Goal: Check status: Check status

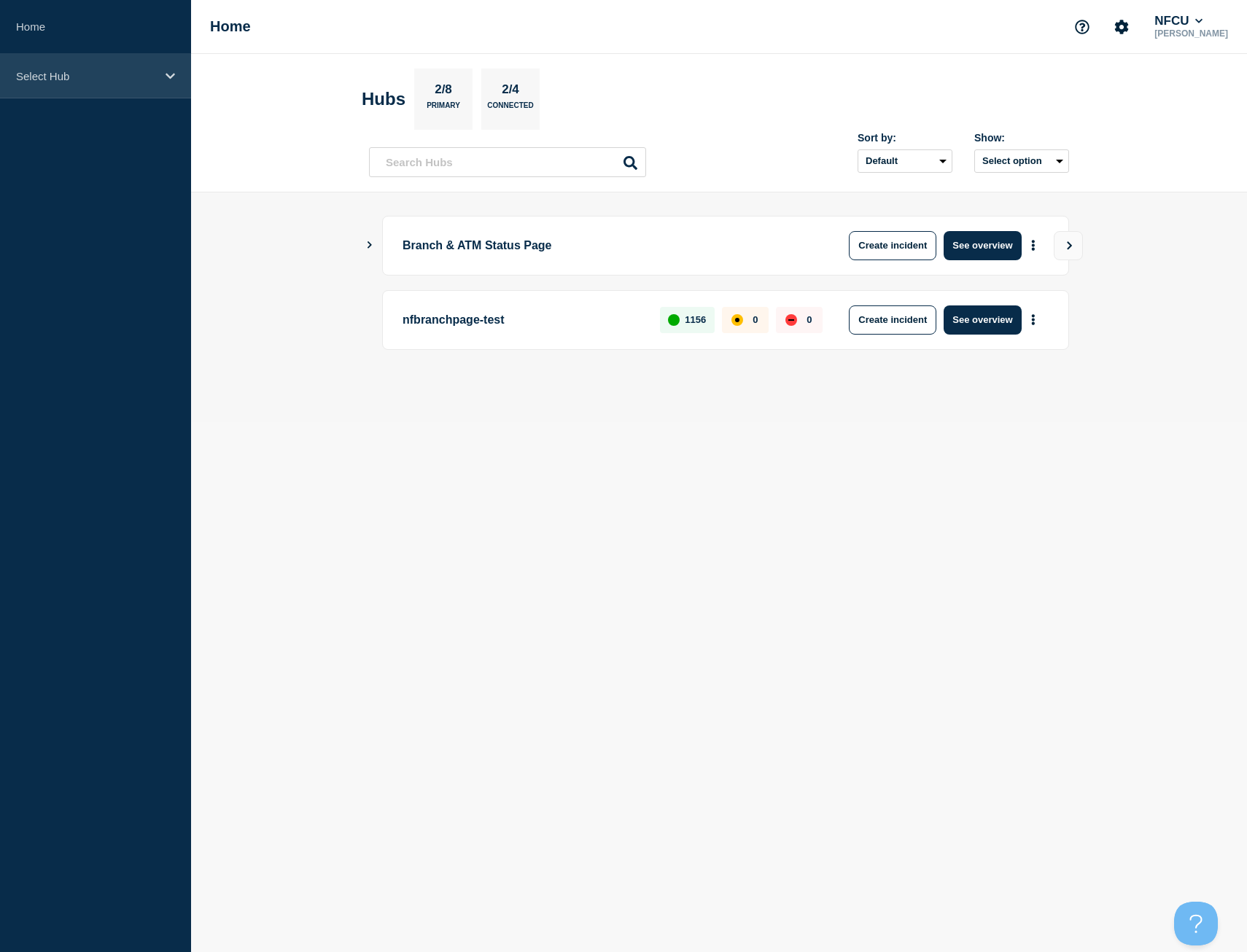
click at [133, 70] on p "Select Hub" at bounding box center [86, 76] width 140 height 13
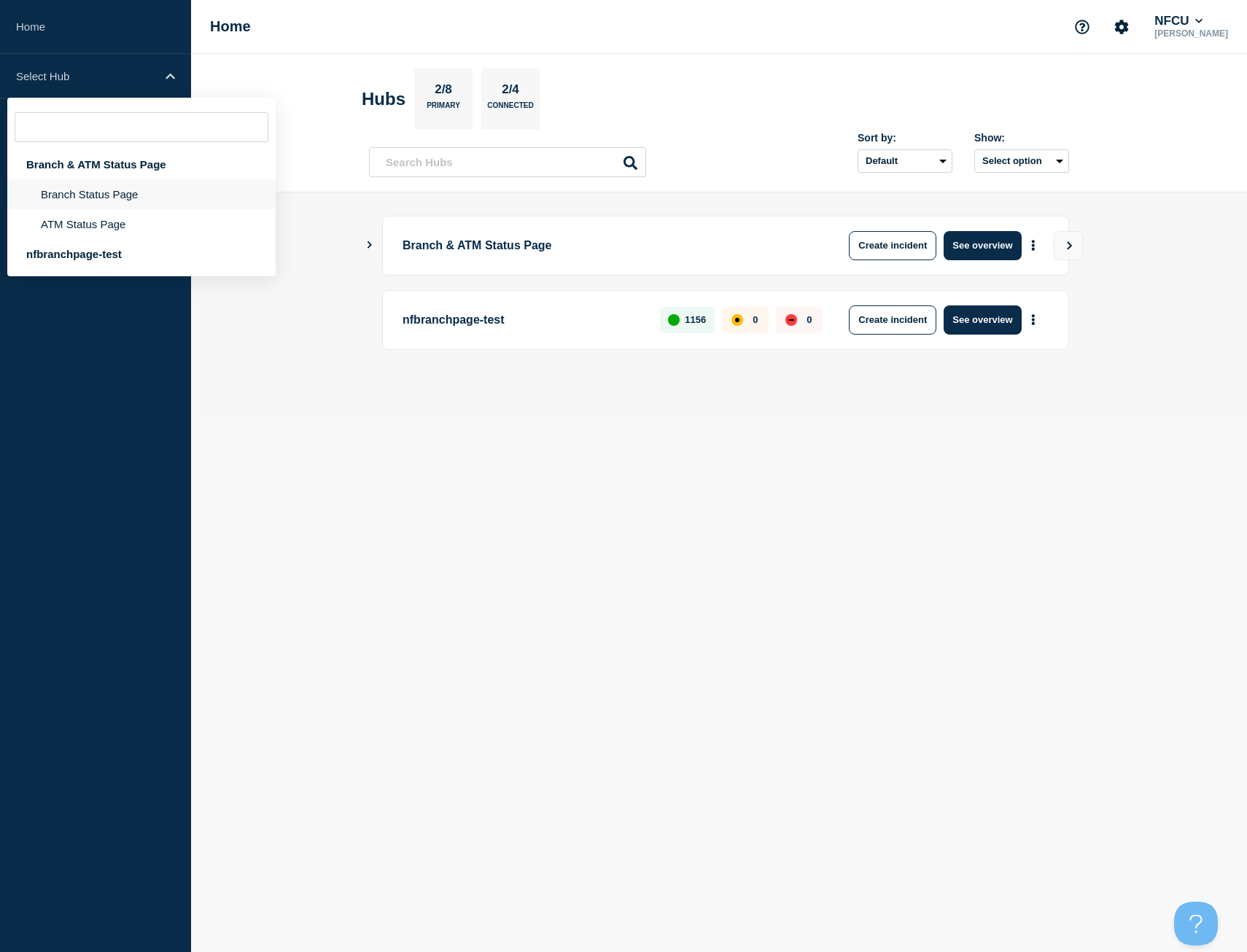
click at [96, 190] on li "Branch Status Page" at bounding box center [142, 195] width 268 height 30
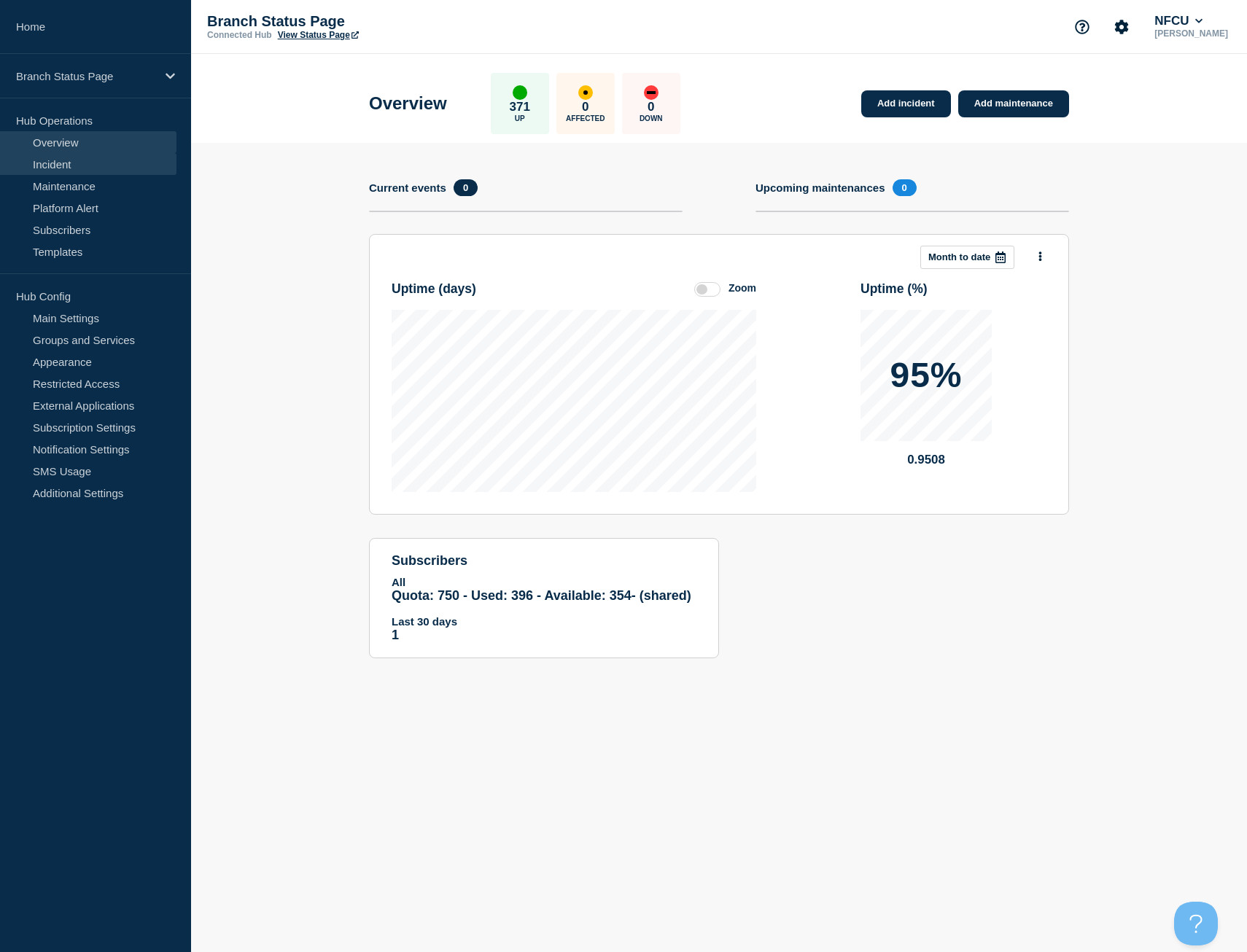
click at [74, 168] on link "Incident" at bounding box center [88, 163] width 177 height 22
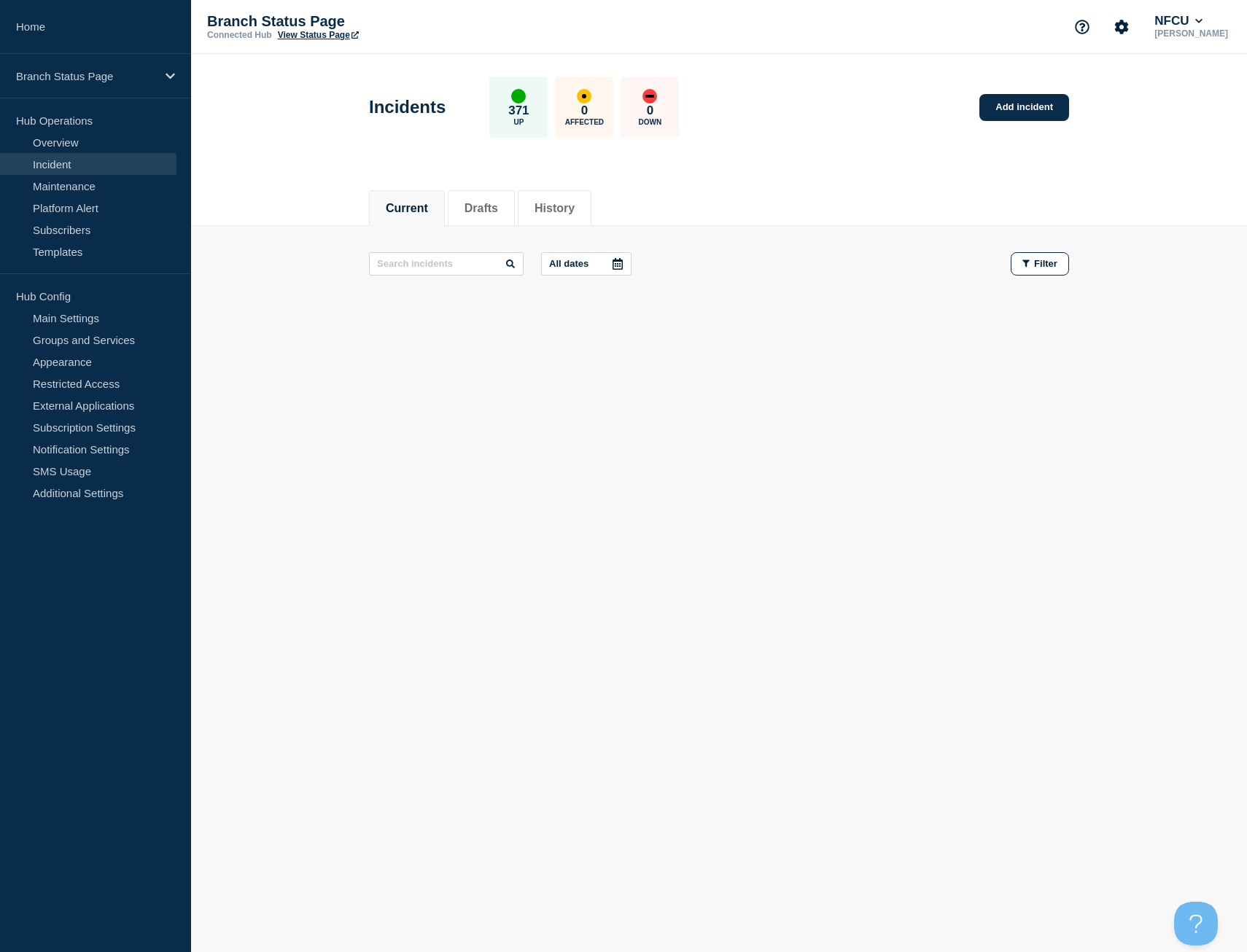
click at [617, 265] on icon at bounding box center [618, 264] width 12 height 12
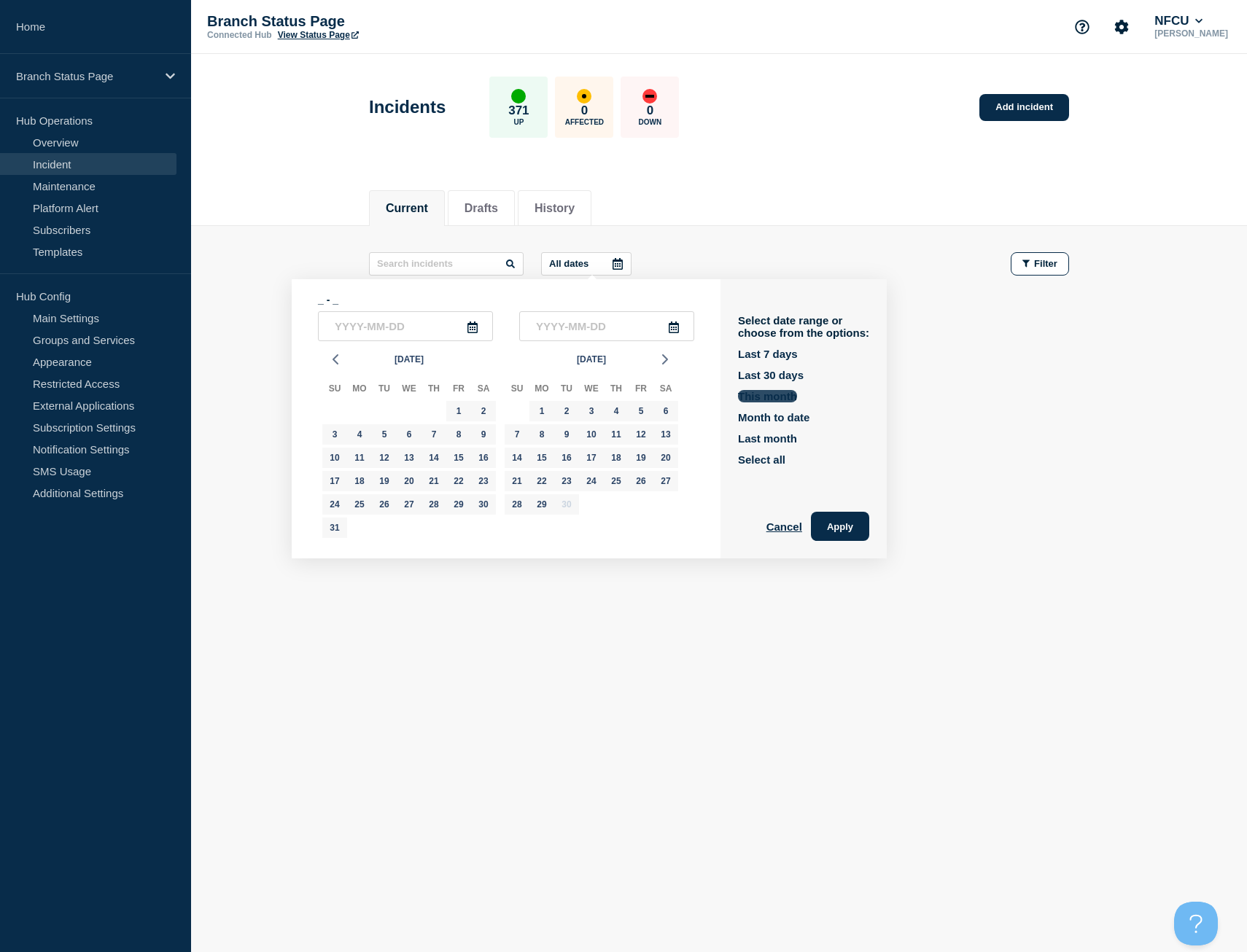
click at [759, 394] on button "This month" at bounding box center [767, 396] width 59 height 13
type input "2025-09-01"
type input "2025-09-30"
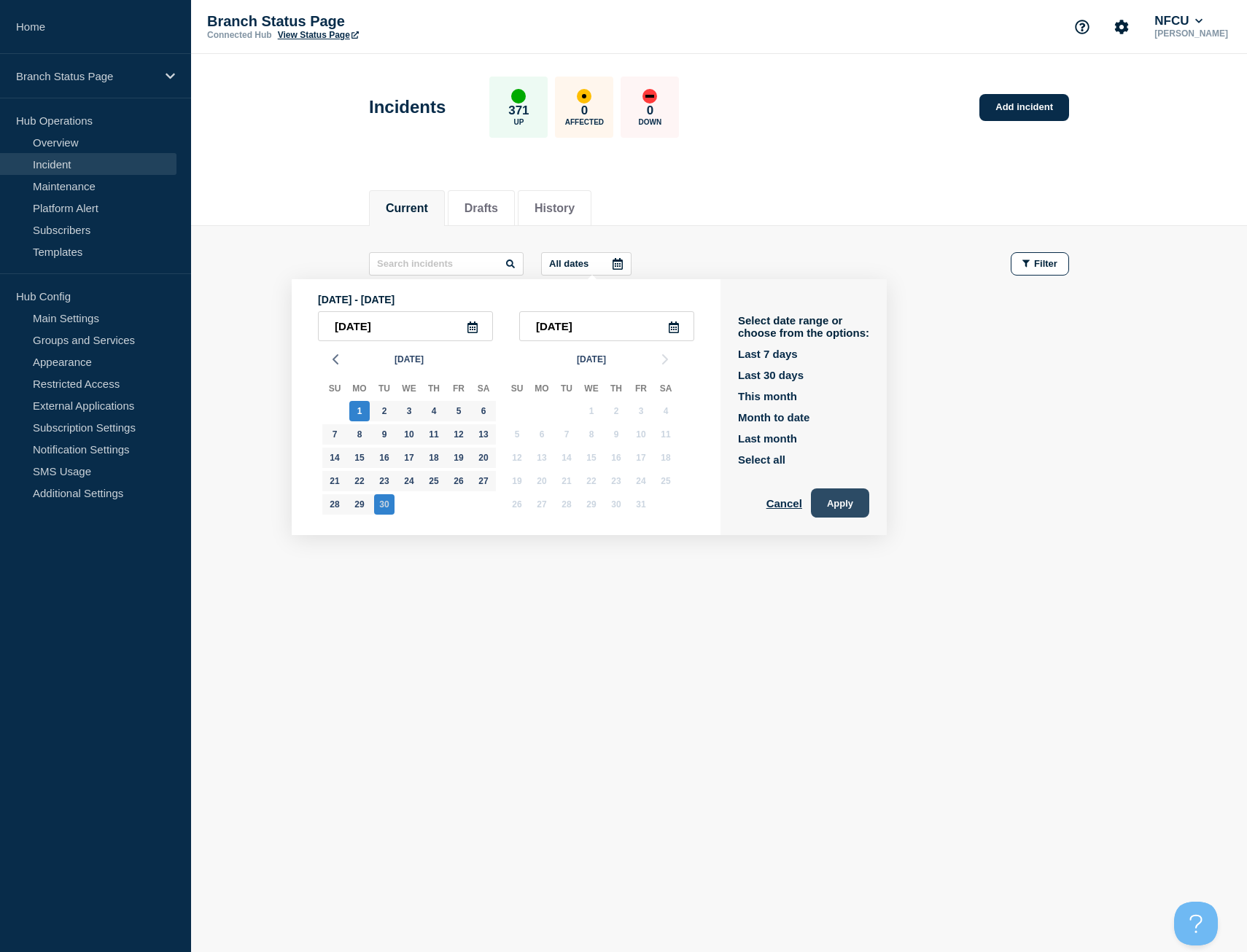
click at [864, 508] on button "Apply" at bounding box center [840, 502] width 58 height 29
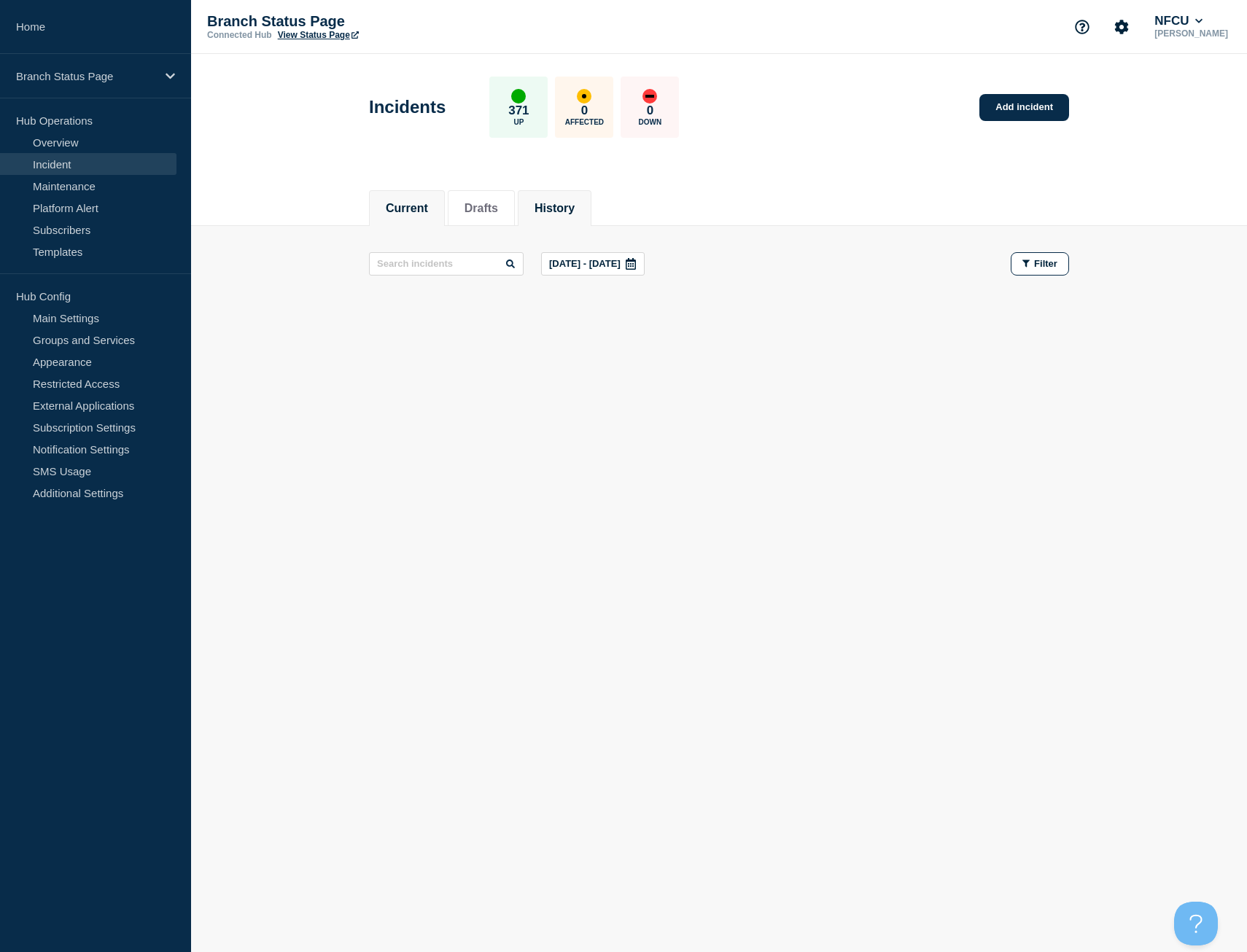
click at [575, 204] on button "History" at bounding box center [555, 209] width 40 height 13
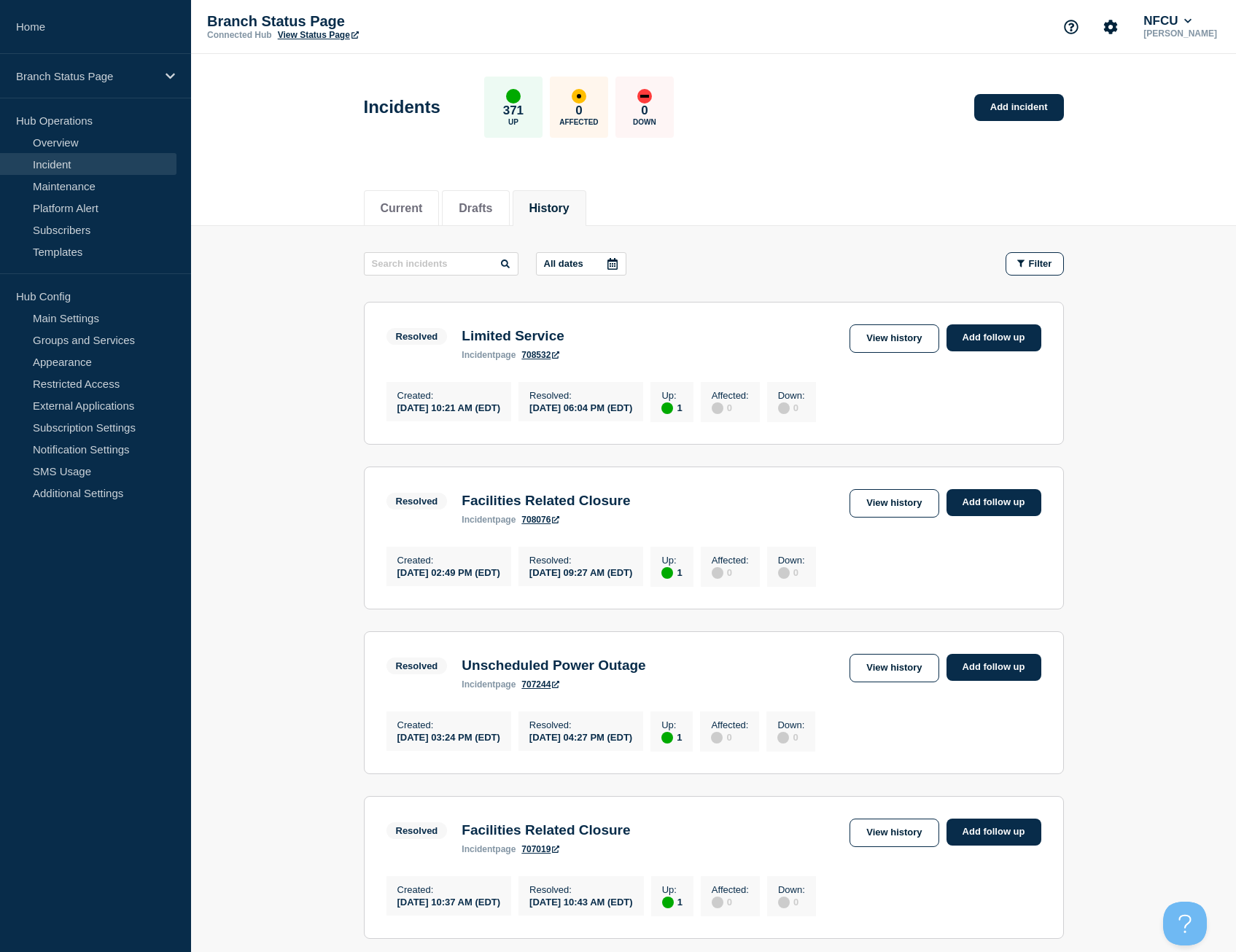
click at [587, 264] on button "All dates" at bounding box center [581, 263] width 90 height 23
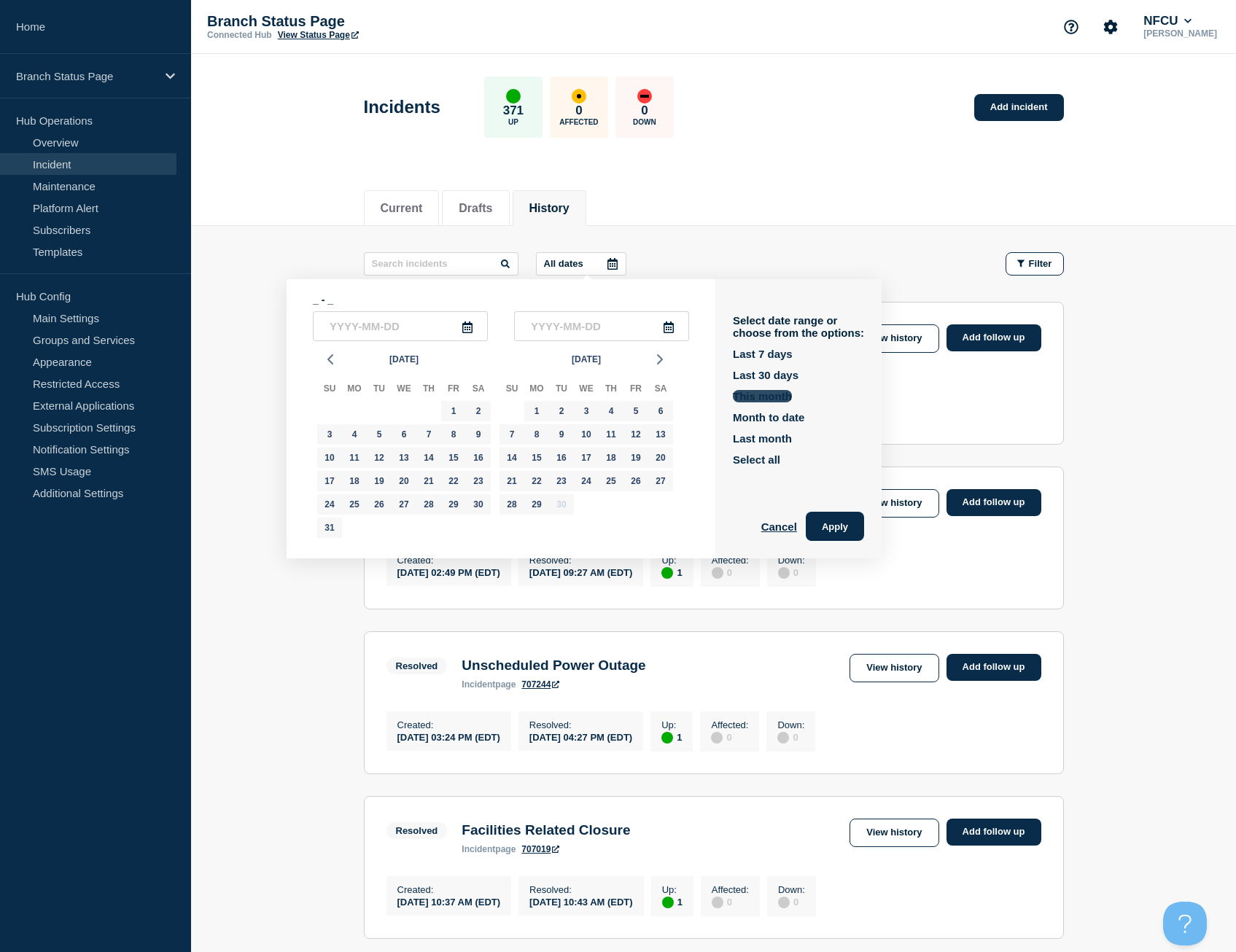
click at [761, 390] on button "This month" at bounding box center [762, 396] width 59 height 13
type input "2025-09-01"
type input "2025-09-30"
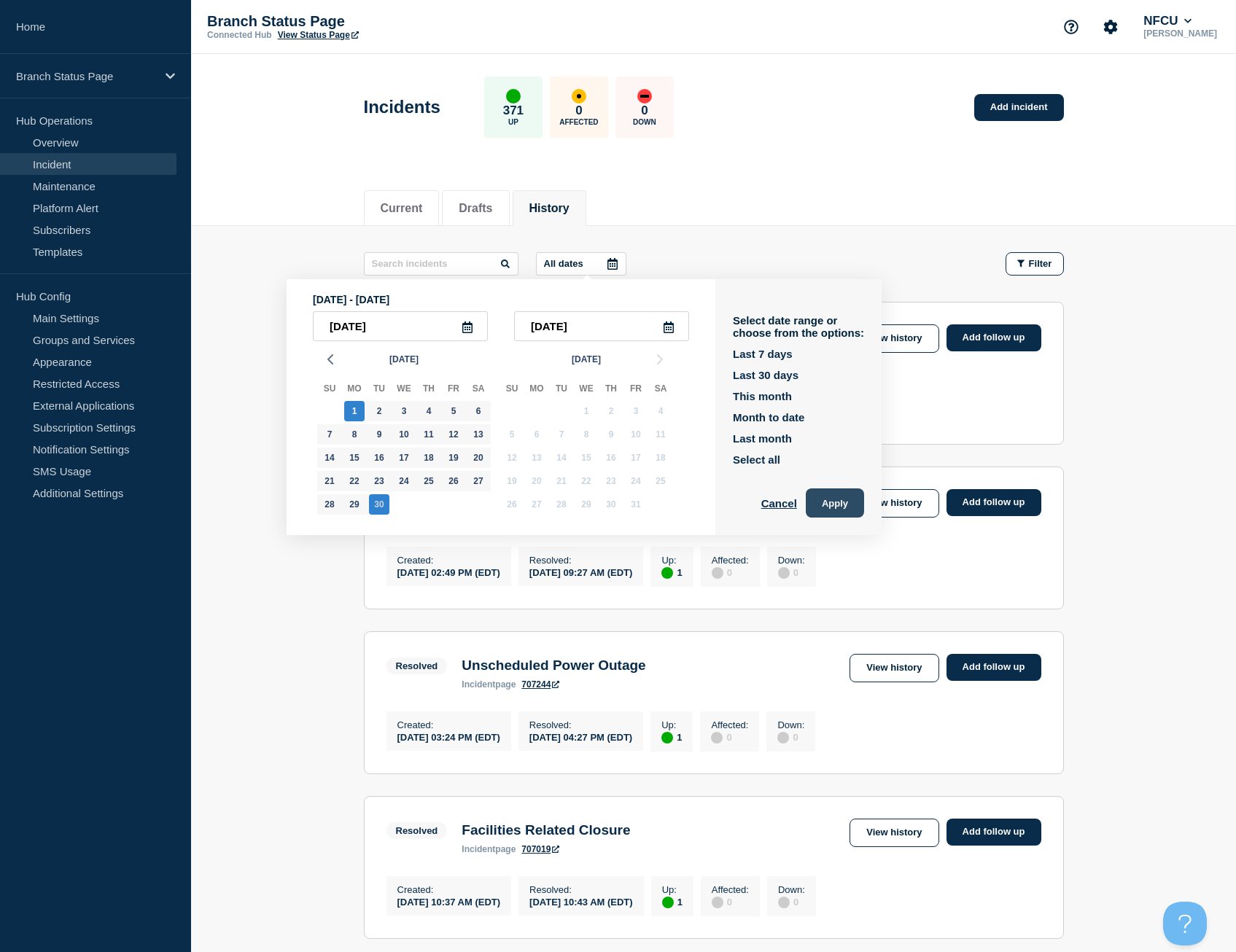
click at [823, 505] on button "Apply" at bounding box center [835, 502] width 58 height 29
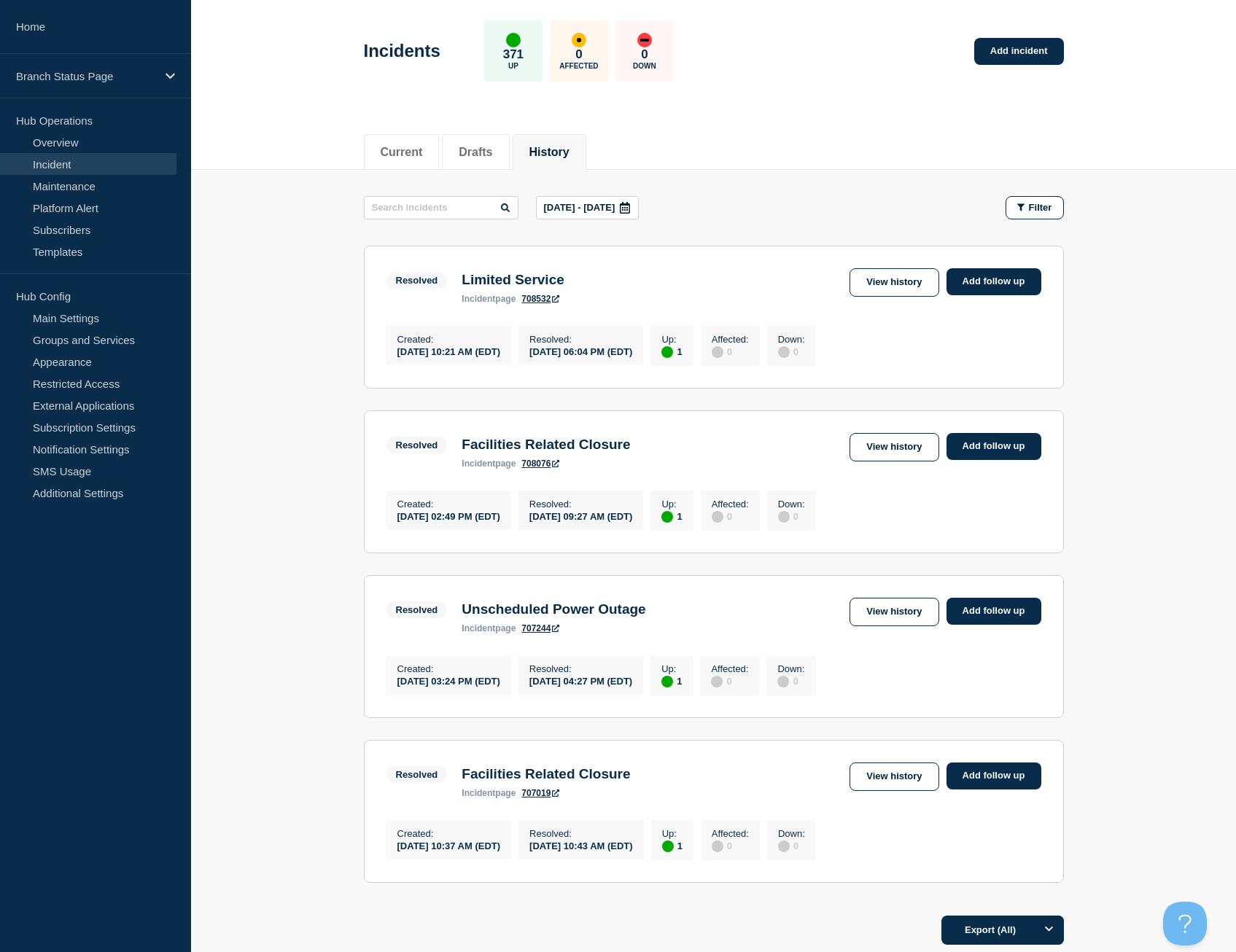
scroll to position [146, 0]
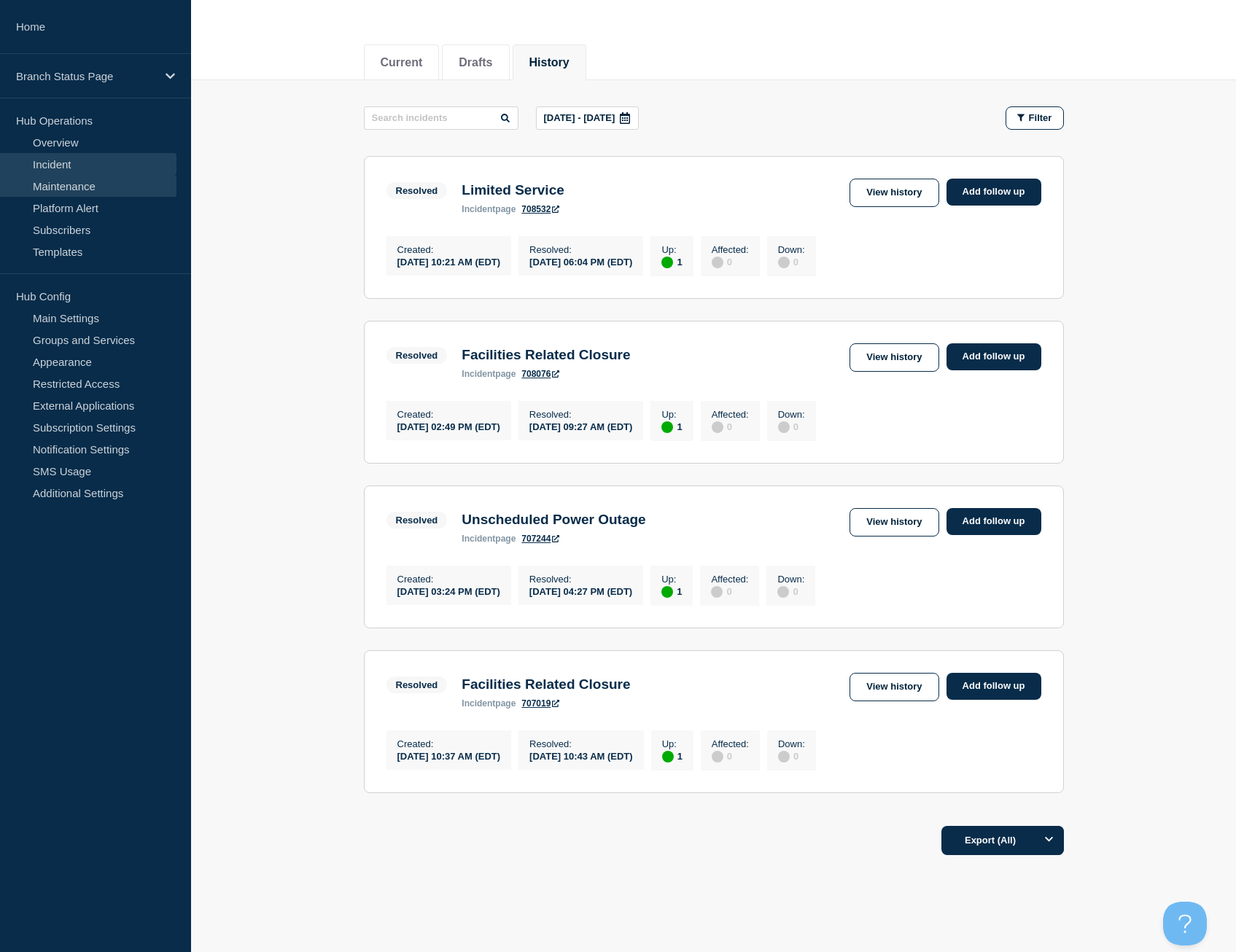
click at [77, 188] on link "Maintenance" at bounding box center [88, 186] width 177 height 22
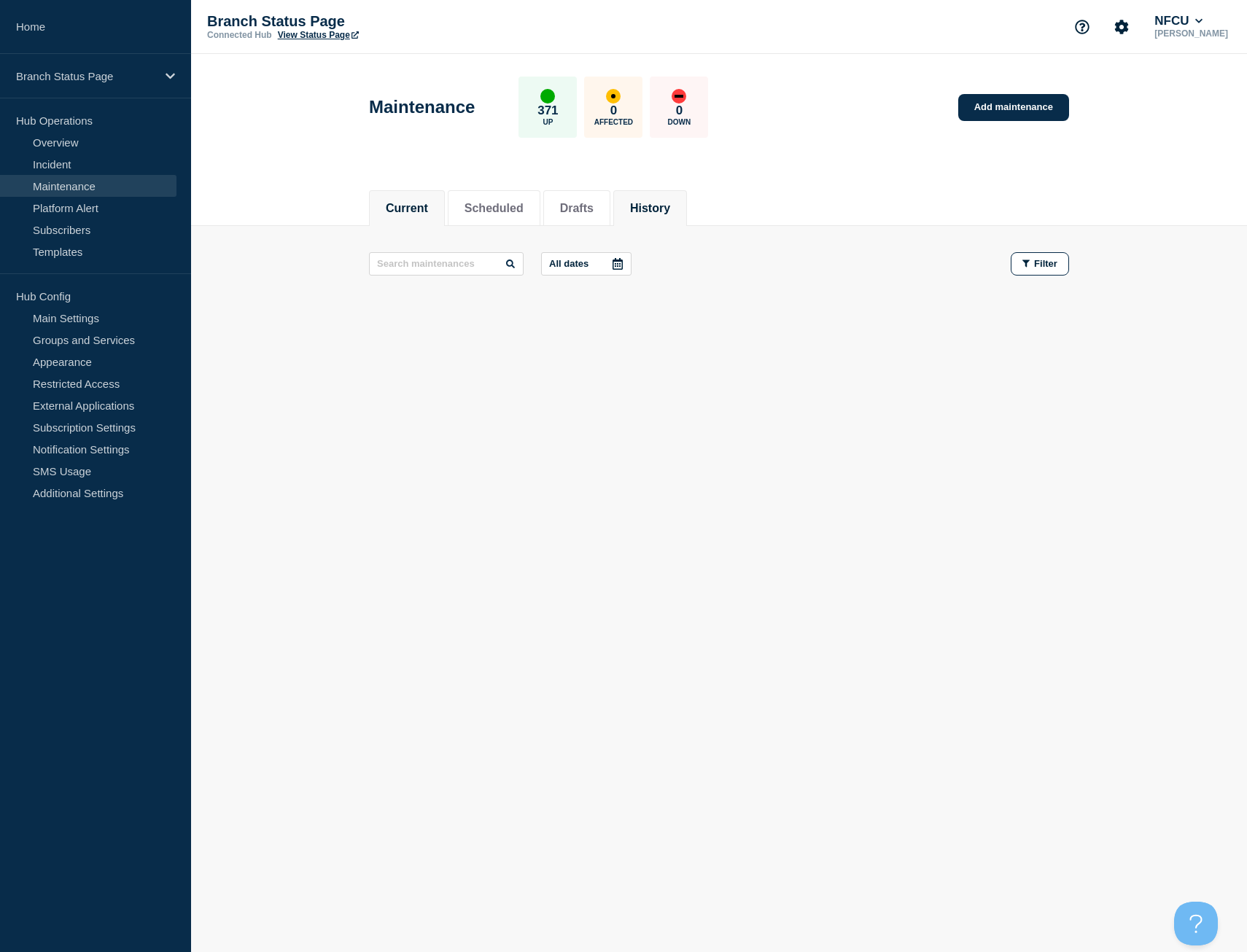
click at [670, 202] on button "History" at bounding box center [650, 209] width 40 height 13
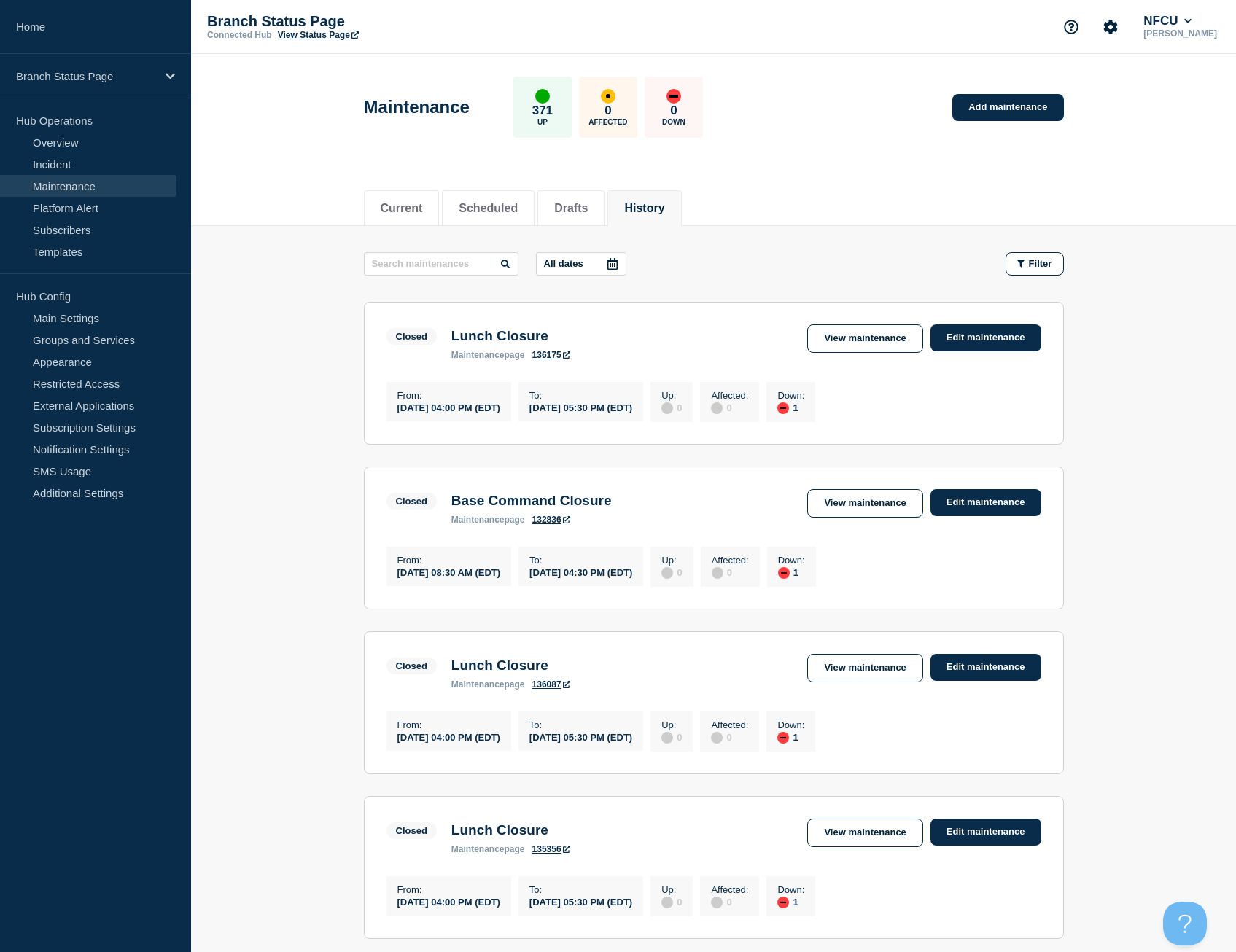
click at [599, 256] on button "All dates" at bounding box center [581, 263] width 90 height 23
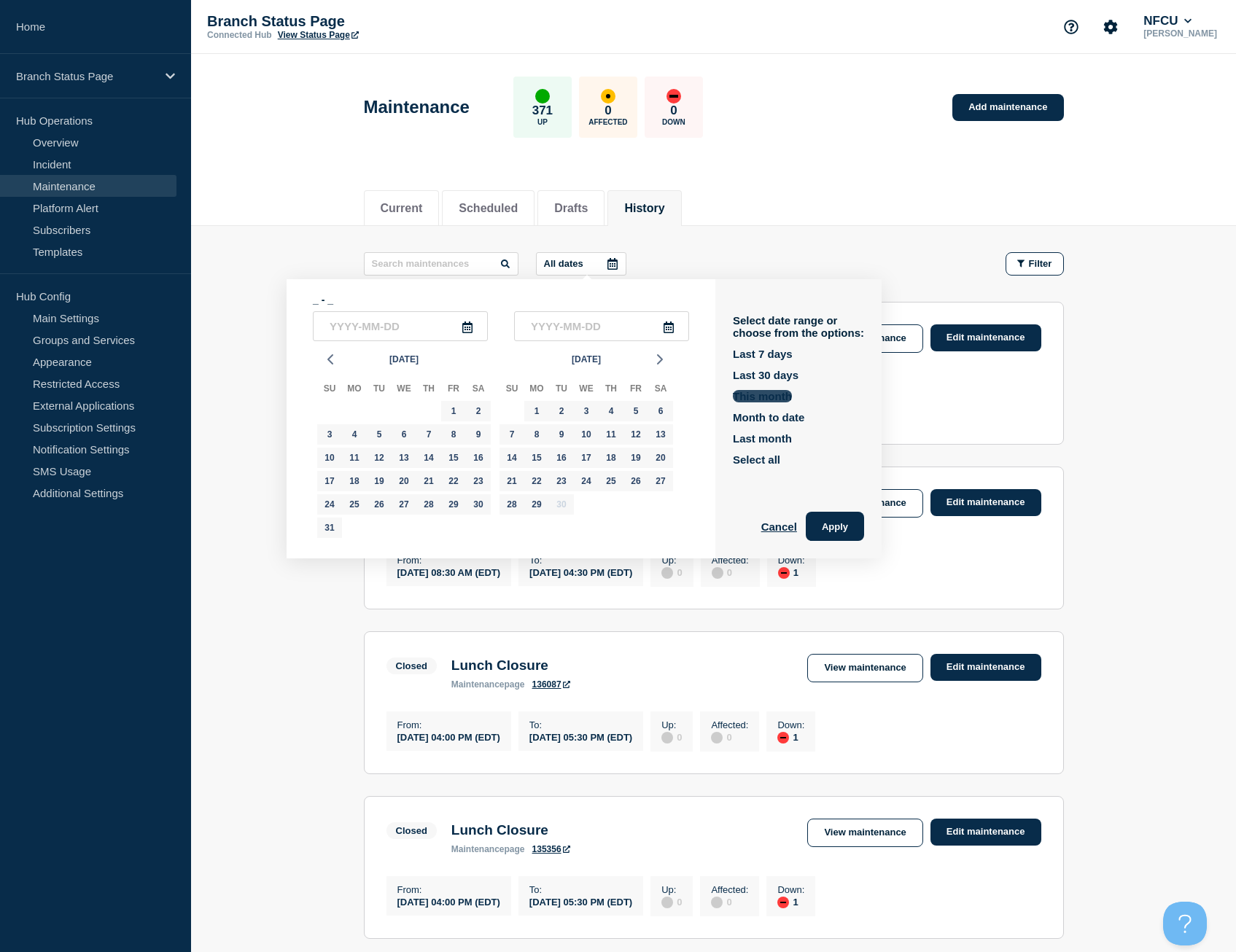
click at [775, 391] on button "This month" at bounding box center [762, 396] width 59 height 13
type input "2025-09-01"
type input "2025-09-30"
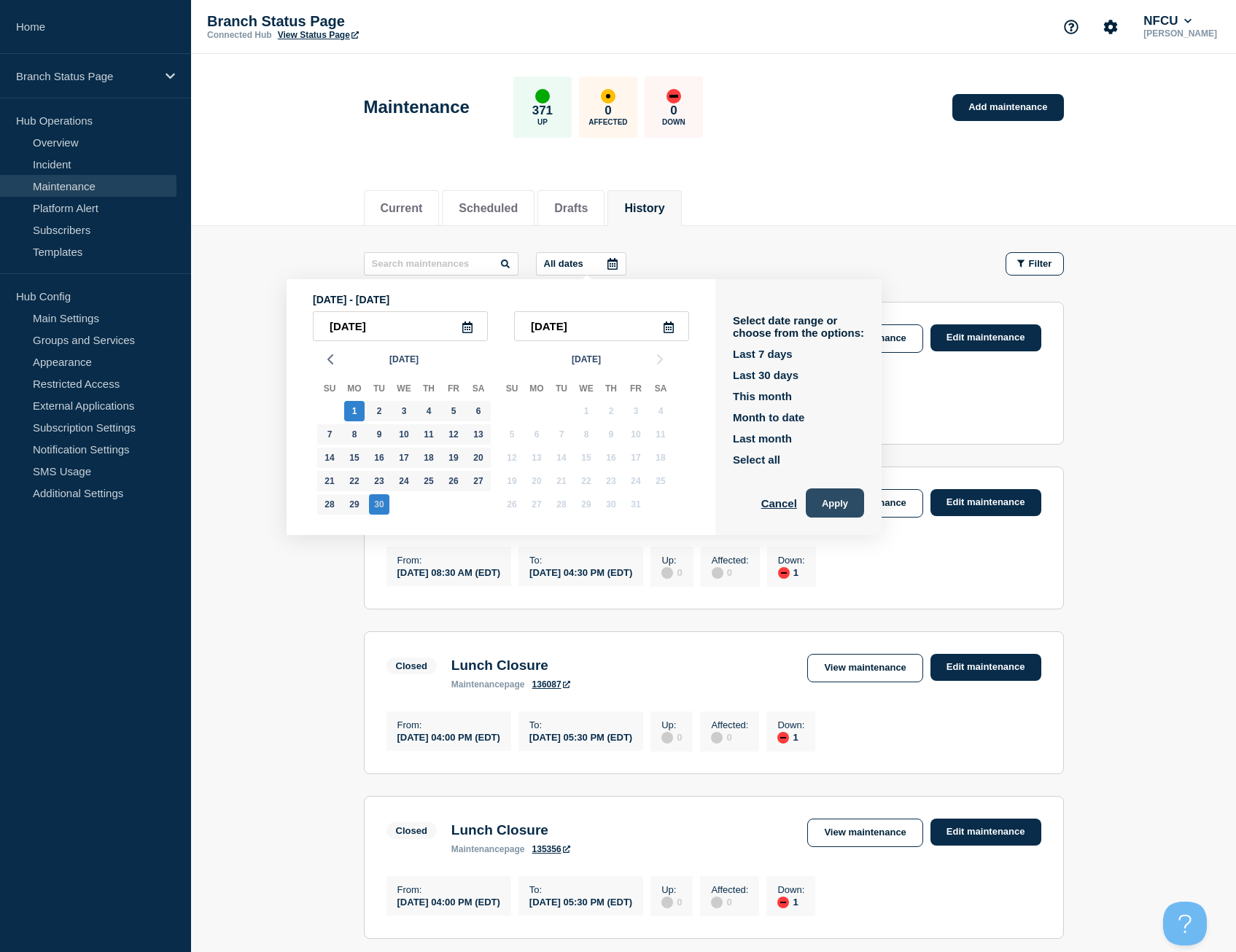
click at [830, 493] on button "Apply" at bounding box center [835, 502] width 58 height 29
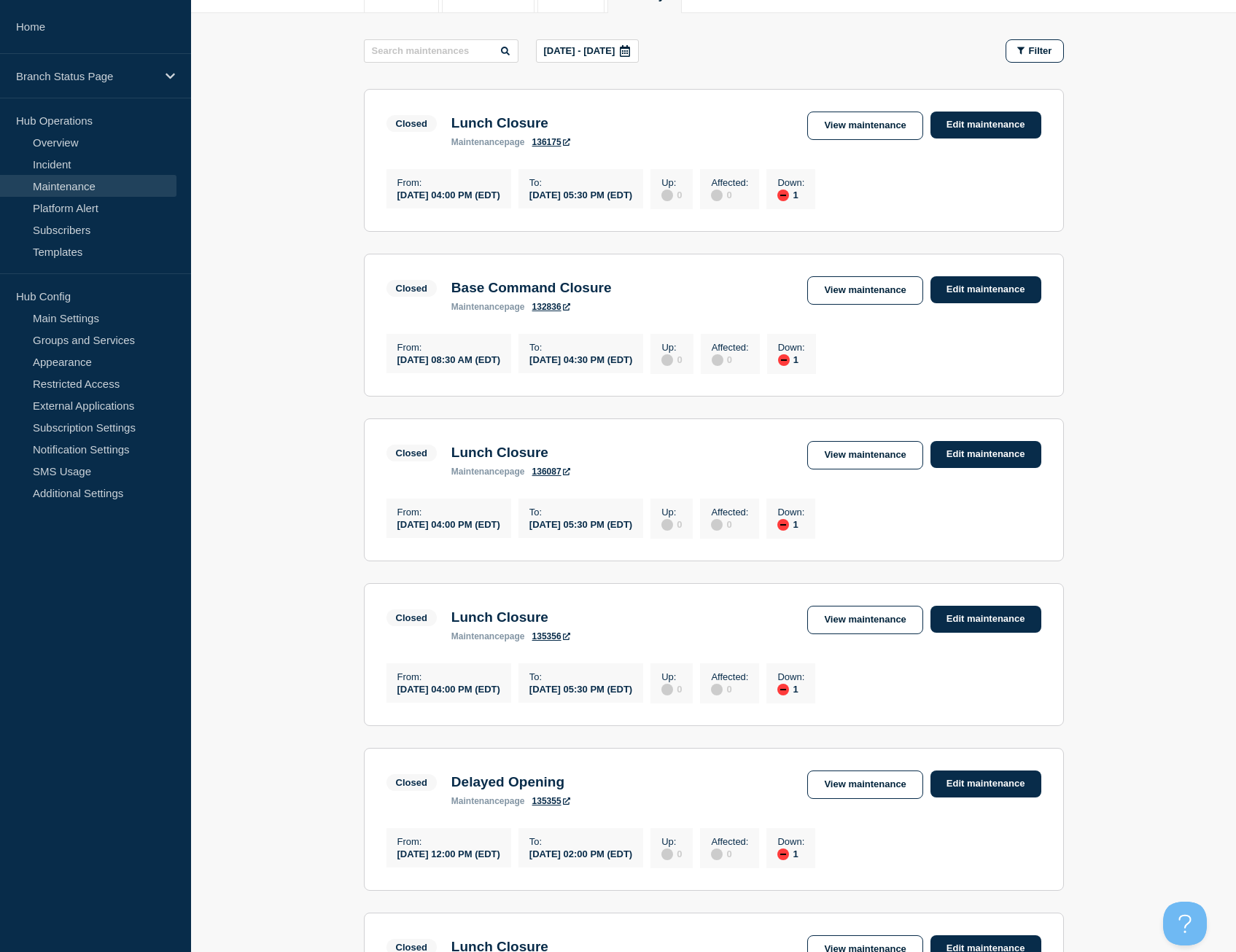
scroll to position [201, 0]
